Goal: Information Seeking & Learning: Learn about a topic

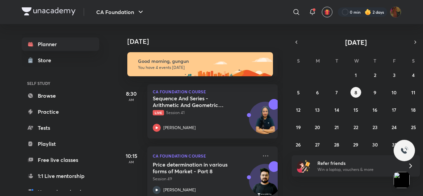
scroll to position [86, 0]
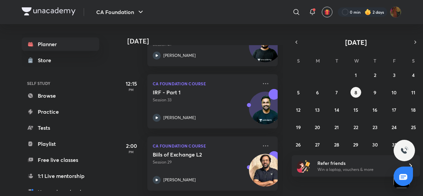
scroll to position [122, 0]
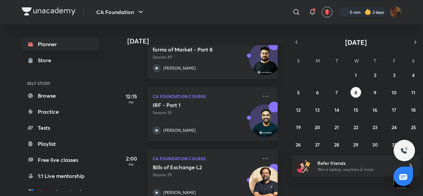
click at [153, 129] on icon at bounding box center [157, 130] width 8 height 8
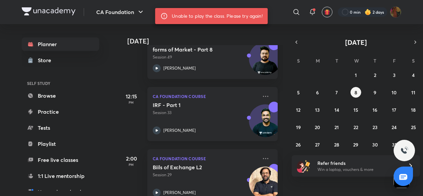
click at [157, 130] on icon at bounding box center [157, 130] width 2 height 2
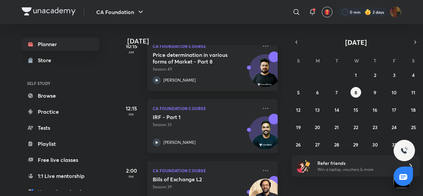
scroll to position [110, 0]
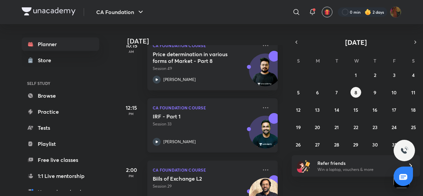
click at [158, 139] on icon at bounding box center [157, 142] width 8 height 8
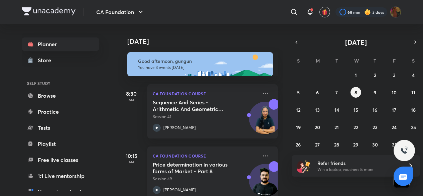
scroll to position [77, 0]
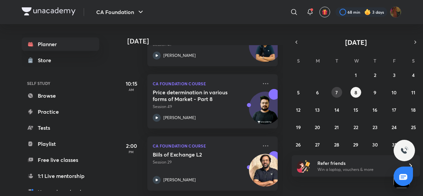
click at [334, 89] on button "7" at bounding box center [336, 92] width 11 height 11
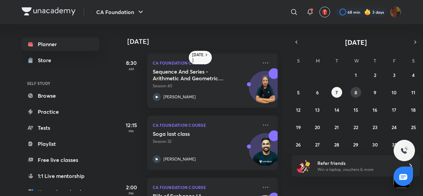
click at [356, 93] on abbr "8" at bounding box center [356, 92] width 3 height 6
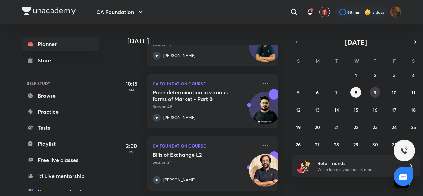
click at [376, 89] on abbr "9" at bounding box center [375, 92] width 3 height 6
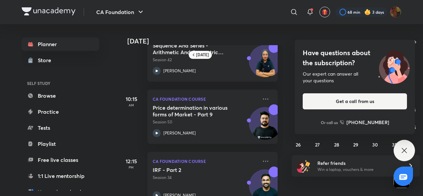
scroll to position [22, 0]
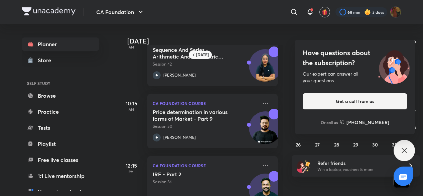
click at [407, 150] on icon at bounding box center [404, 150] width 8 height 8
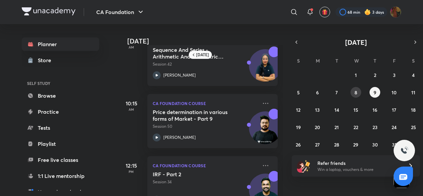
click at [358, 90] on button "8" at bounding box center [356, 92] width 11 height 11
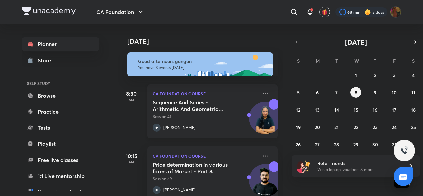
scroll to position [77, 0]
